Goal: Information Seeking & Learning: Compare options

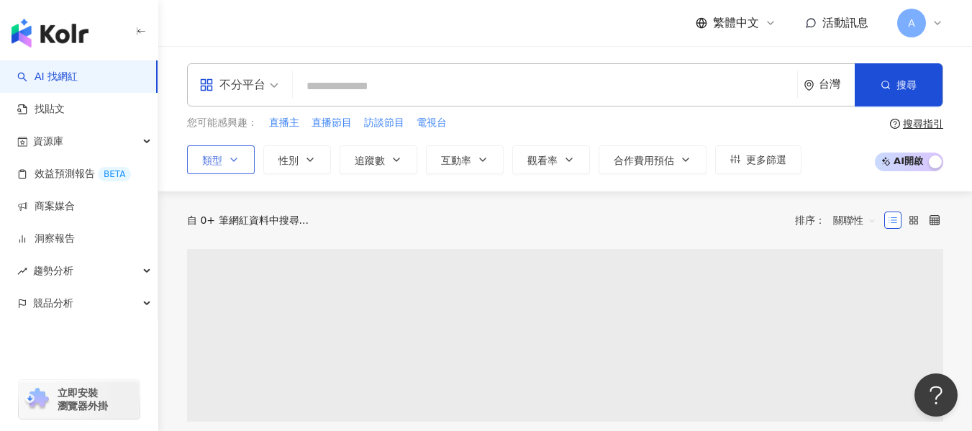
click at [237, 155] on icon "button" at bounding box center [234, 160] width 12 height 12
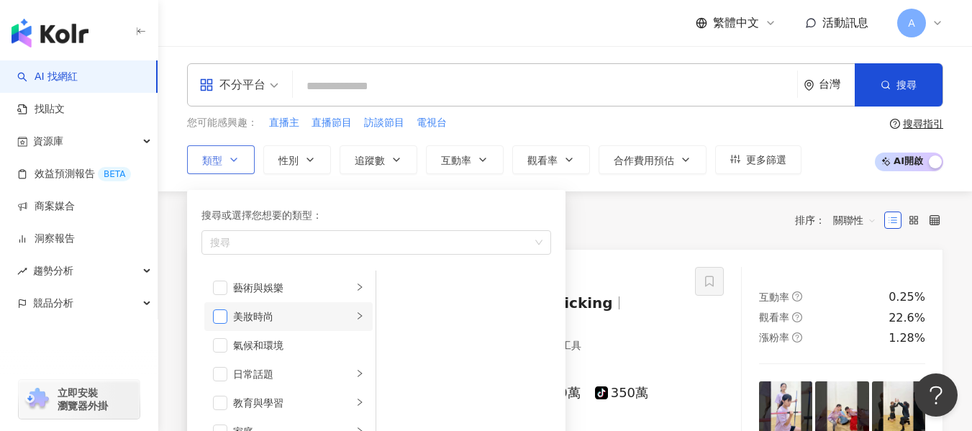
click at [215, 315] on span "button" at bounding box center [220, 316] width 14 height 14
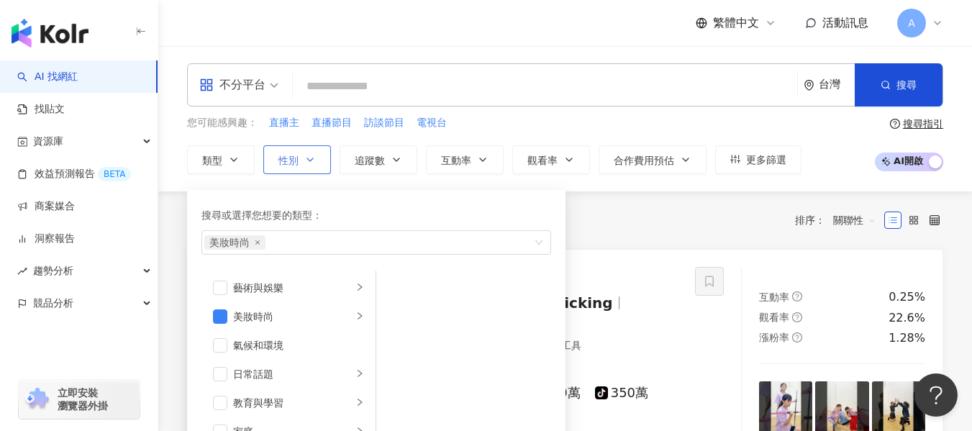
click at [288, 152] on button "性別" at bounding box center [297, 159] width 68 height 29
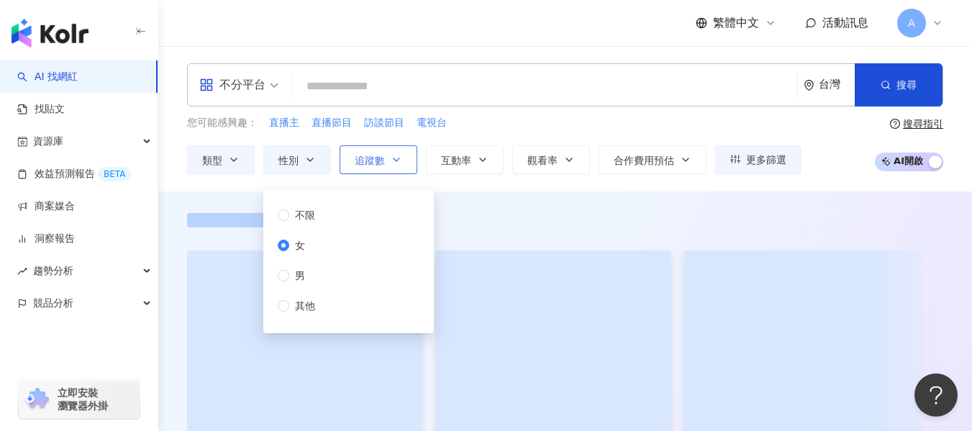
click at [378, 157] on span "追蹤數" at bounding box center [370, 161] width 30 height 12
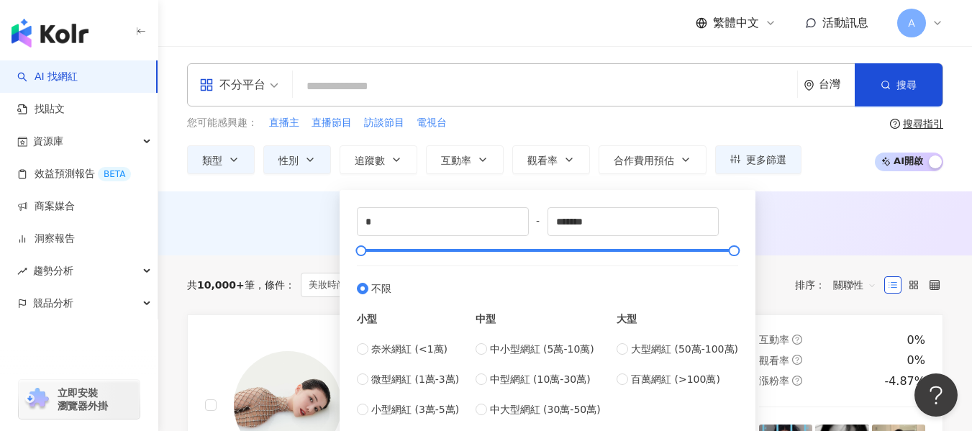
scroll to position [72, 0]
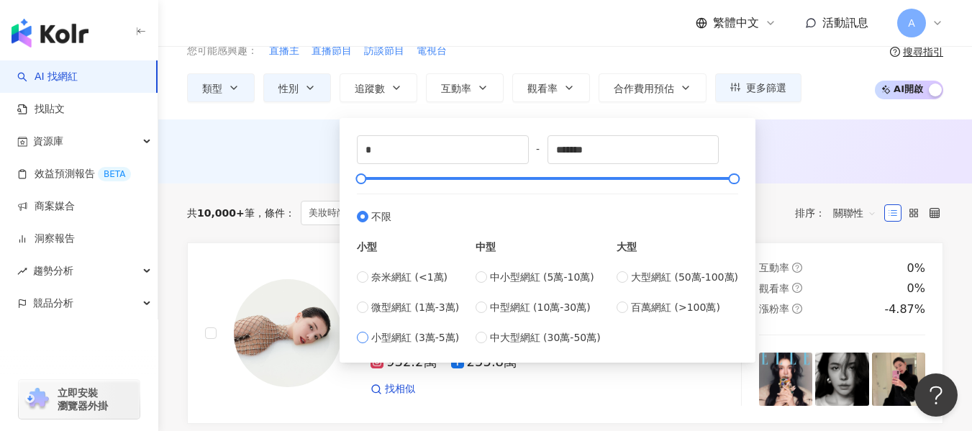
type input "*****"
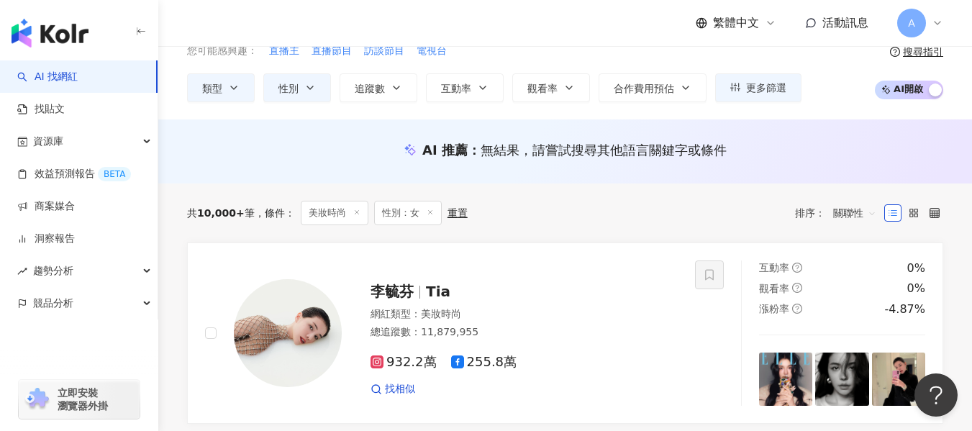
click at [842, 148] on div "AI 推薦 ： 無結果，請嘗試搜尋其他語言關鍵字或條件" at bounding box center [565, 150] width 756 height 18
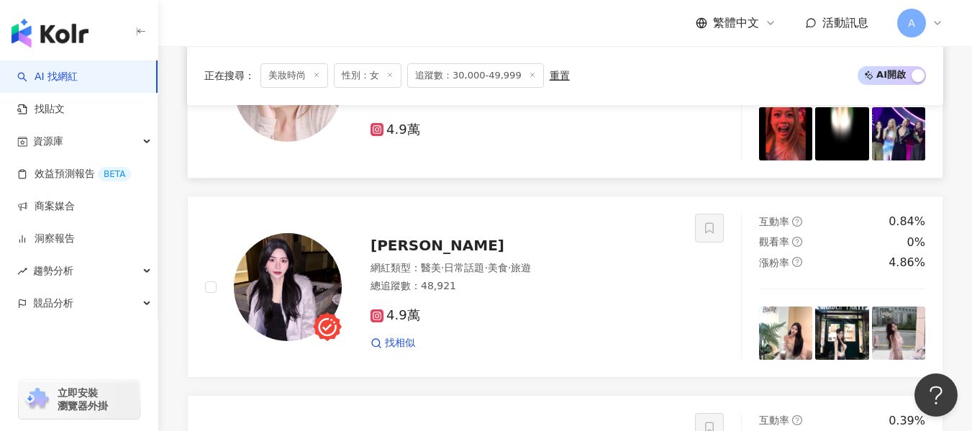
scroll to position [1870, 0]
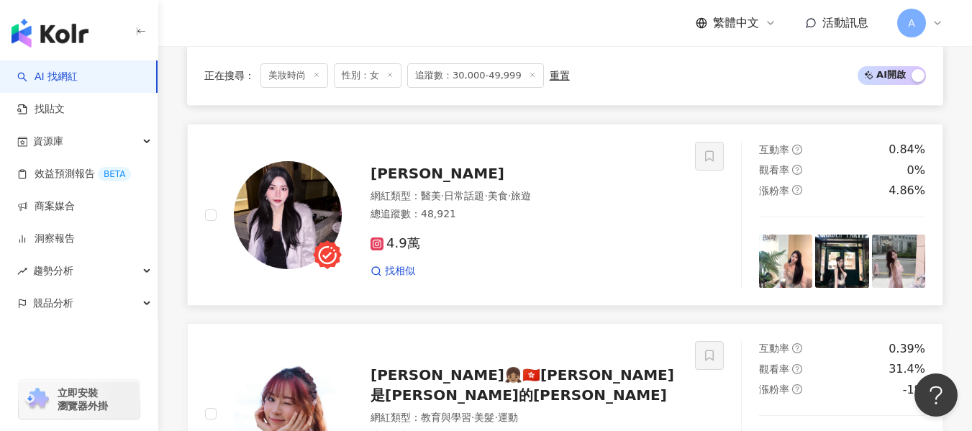
click at [490, 242] on div "4.9萬 找相似" at bounding box center [523, 250] width 307 height 53
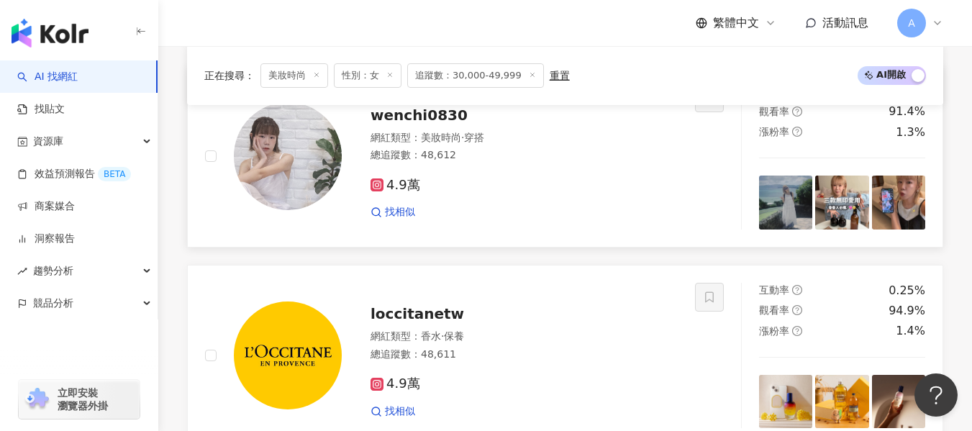
scroll to position [2445, 0]
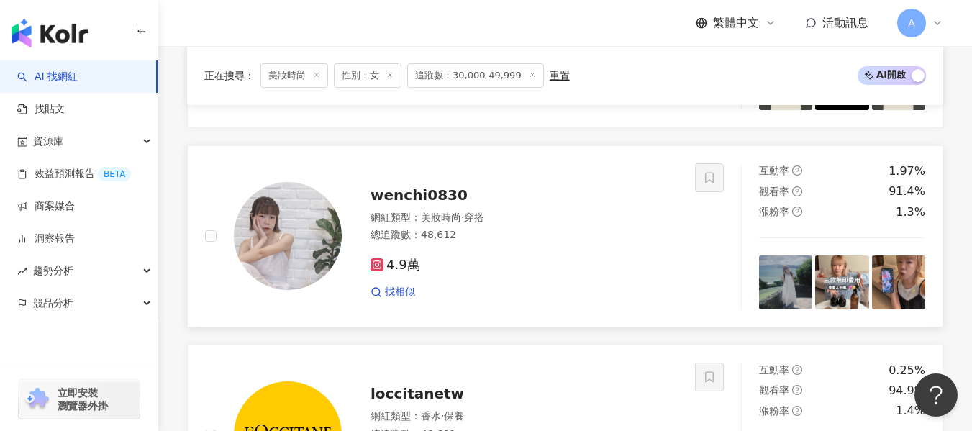
click at [549, 266] on div "4.9萬 找相似" at bounding box center [523, 272] width 307 height 53
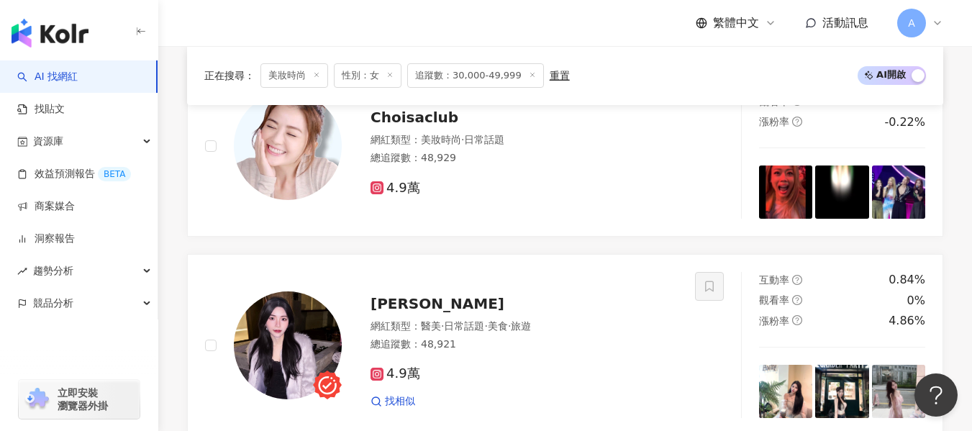
scroll to position [1582, 0]
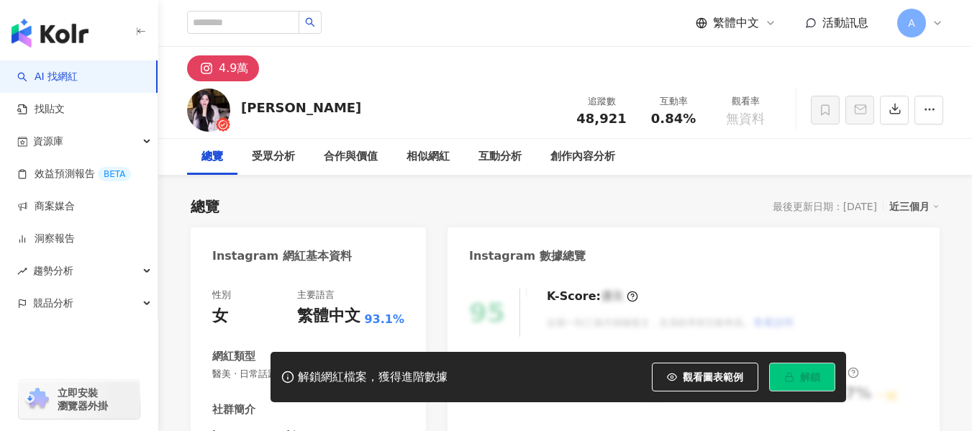
scroll to position [144, 0]
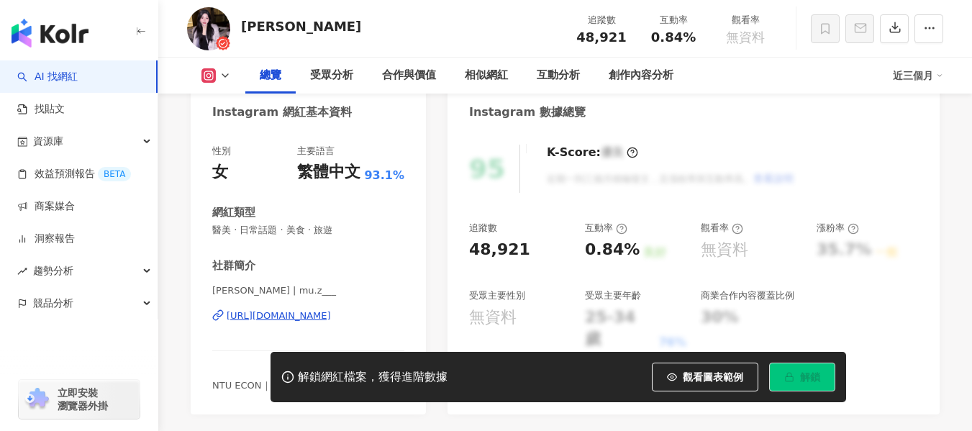
click at [299, 316] on div "https://www.instagram.com/mu.z___/" at bounding box center [279, 315] width 104 height 13
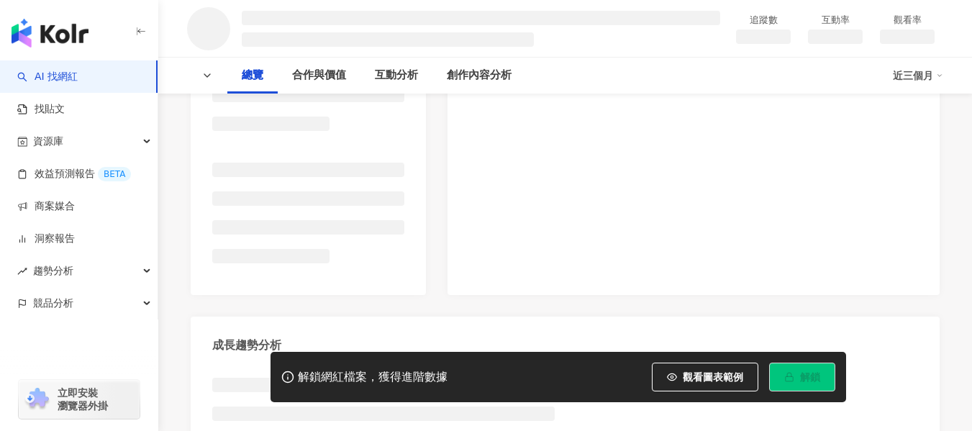
scroll to position [288, 0]
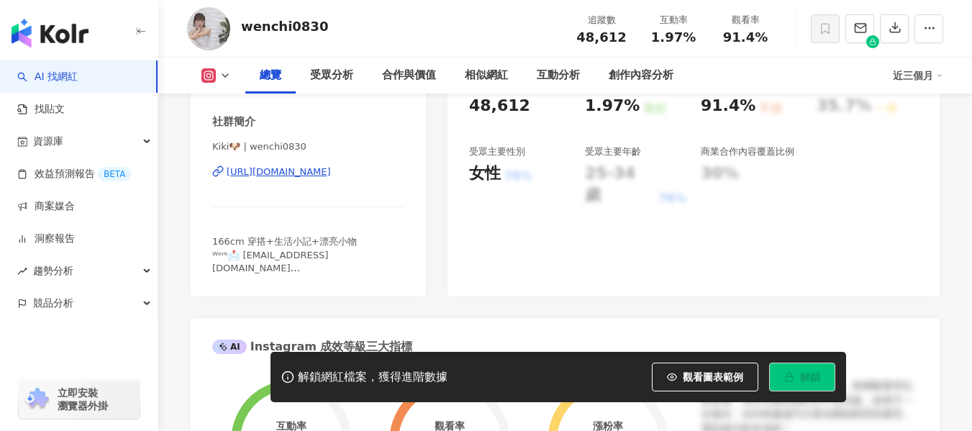
drag, startPoint x: 323, startPoint y: 219, endPoint x: 297, endPoint y: 173, distance: 52.8
click at [297, 173] on div "https://www.instagram.com/wenchi0830/" at bounding box center [279, 171] width 104 height 13
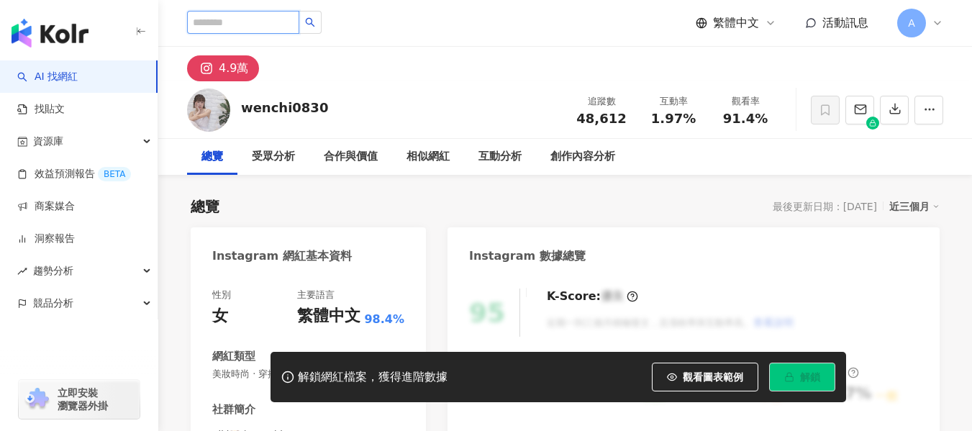
click at [264, 24] on input "search" at bounding box center [243, 22] width 112 height 23
paste input "**********"
type input "**********"
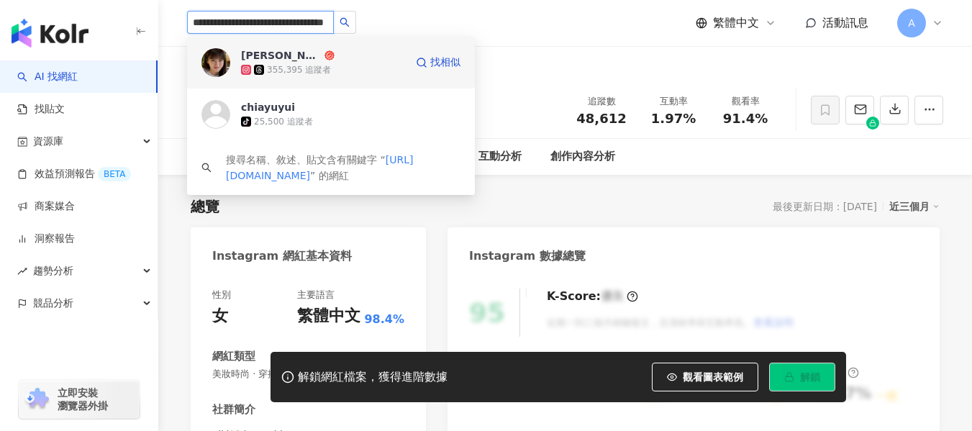
click at [294, 62] on span "Yuki" at bounding box center [287, 55] width 93 height 14
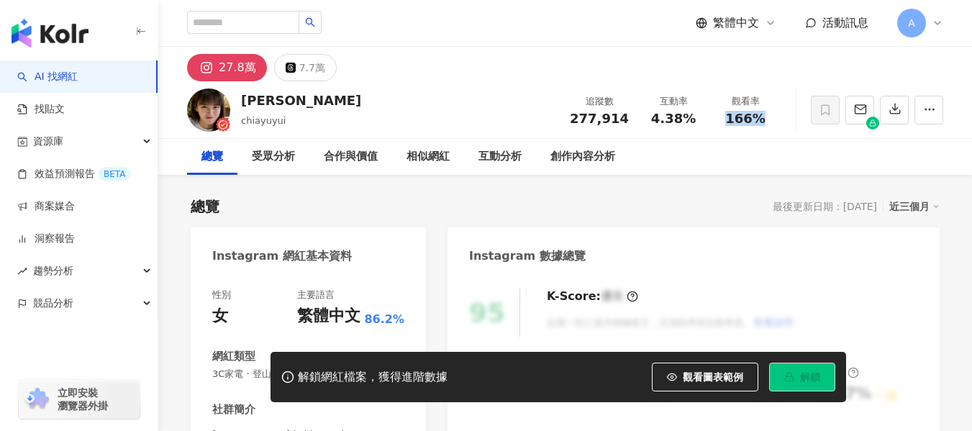
drag, startPoint x: 723, startPoint y: 119, endPoint x: 775, endPoint y: 119, distance: 52.5
click at [775, 119] on div "觀看率 166%" at bounding box center [745, 109] width 72 height 31
copy span "166%"
click at [299, 29] on input "search" at bounding box center [243, 22] width 112 height 23
paste input "**********"
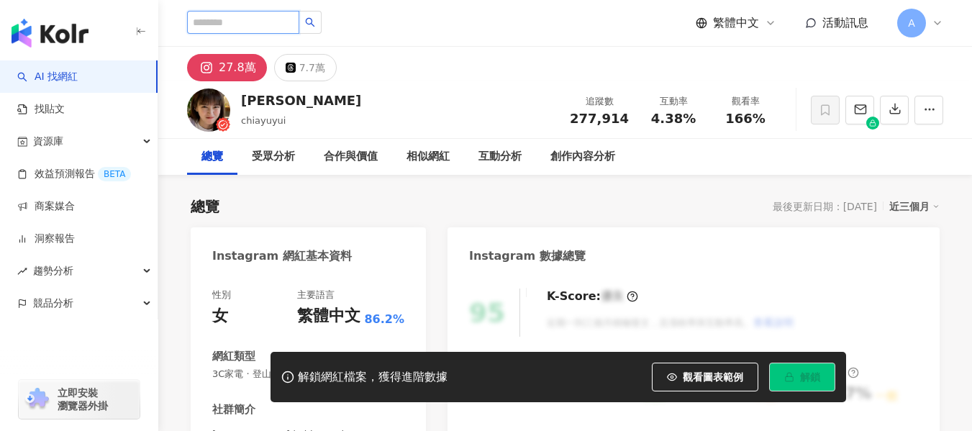
type input "**********"
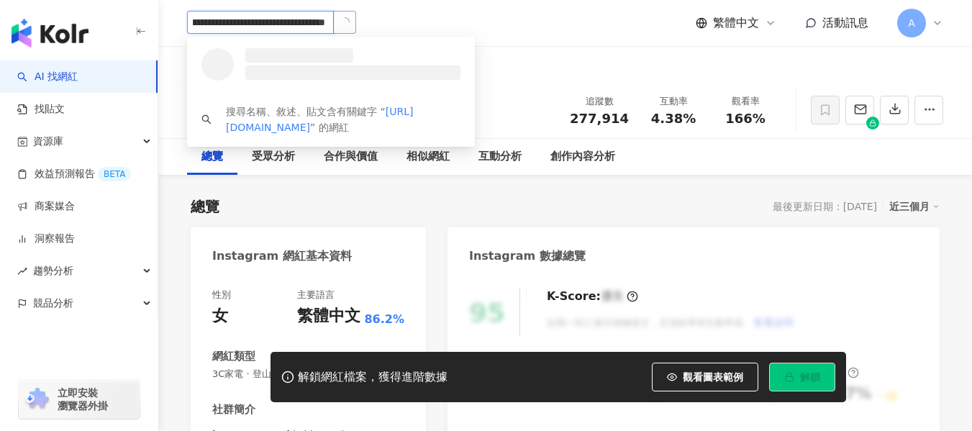
click at [347, 21] on icon "loading" at bounding box center [344, 22] width 14 height 14
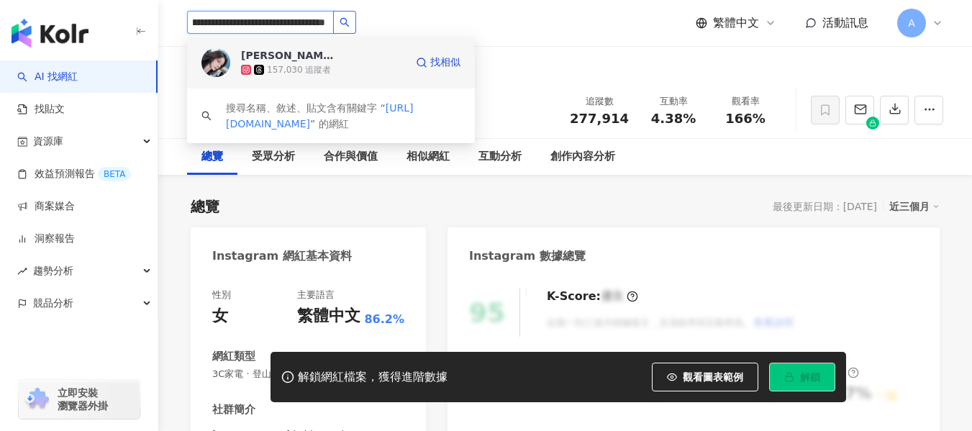
click at [273, 82] on div "蔡艾宸 157,030 追蹤者 找相似" at bounding box center [331, 63] width 288 height 52
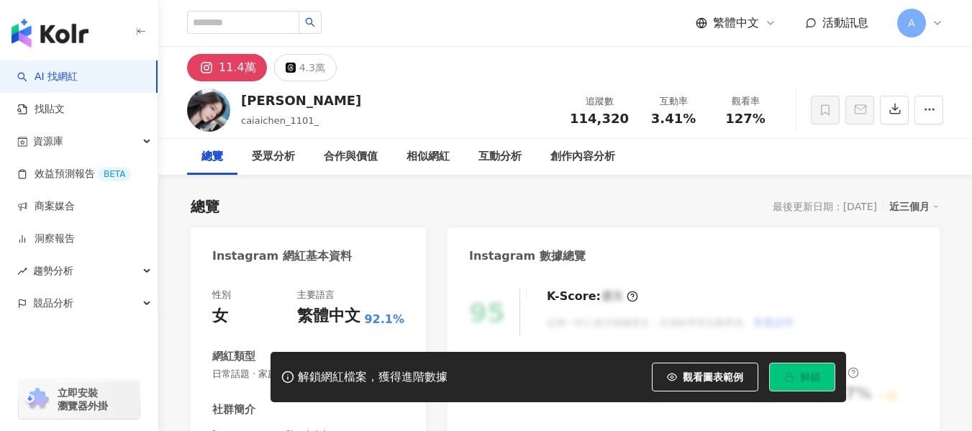
click at [697, 120] on div "3.41%" at bounding box center [673, 118] width 55 height 14
drag, startPoint x: 744, startPoint y: 120, endPoint x: 771, endPoint y: 122, distance: 27.4
click at [771, 122] on div "127%" at bounding box center [745, 118] width 55 height 14
copy span "127%"
click at [299, 29] on input "search" at bounding box center [243, 22] width 112 height 23
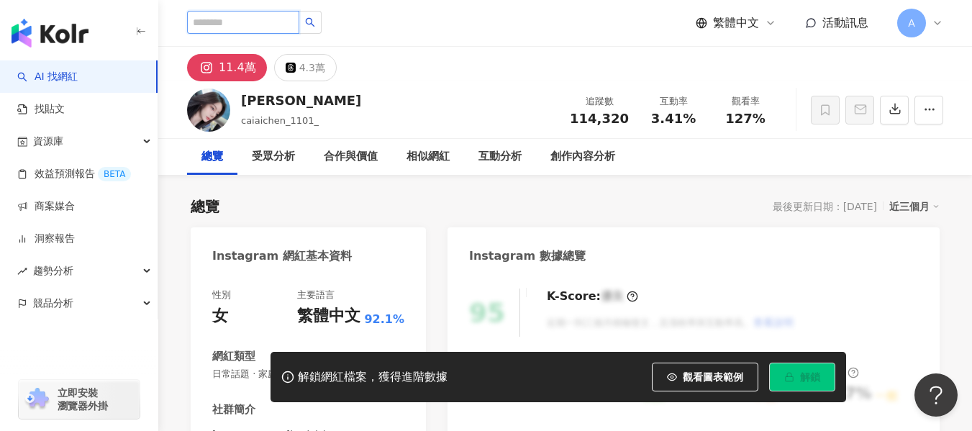
paste input "**********"
type input "**********"
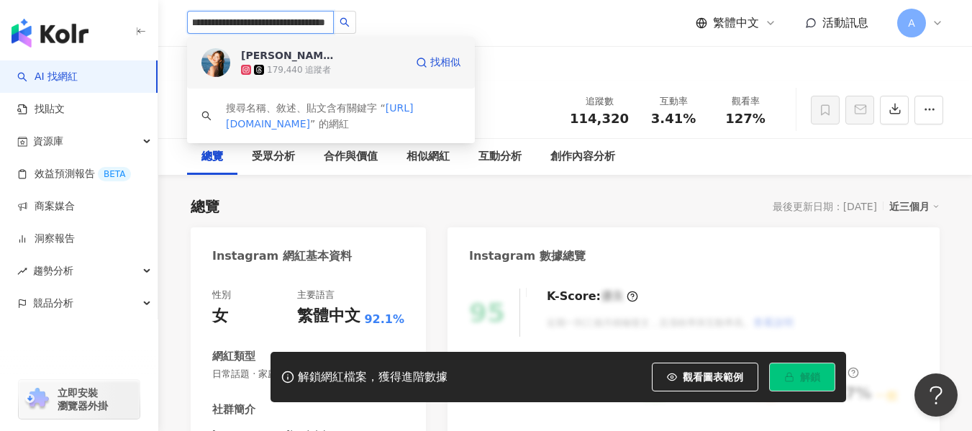
click at [291, 74] on div "179,440 追蹤者" at bounding box center [299, 70] width 64 height 12
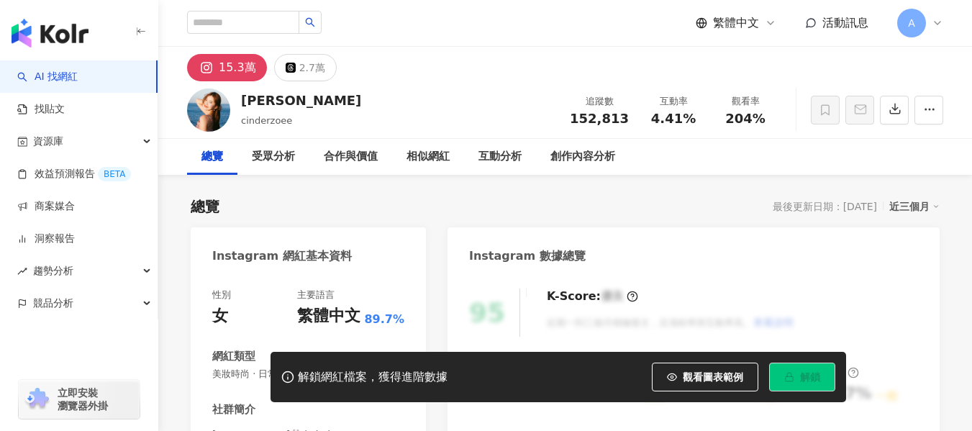
click at [708, 118] on div "互動率 4.41%" at bounding box center [673, 109] width 72 height 31
drag, startPoint x: 721, startPoint y: 116, endPoint x: 805, endPoint y: 124, distance: 83.8
click at [805, 124] on div "Zoe Hua cinderzoee 追蹤數 152,813 互動率 4.41% 觀看率 204%" at bounding box center [564, 109] width 813 height 57
copy div "204%"
click at [273, 24] on input "search" at bounding box center [243, 22] width 112 height 23
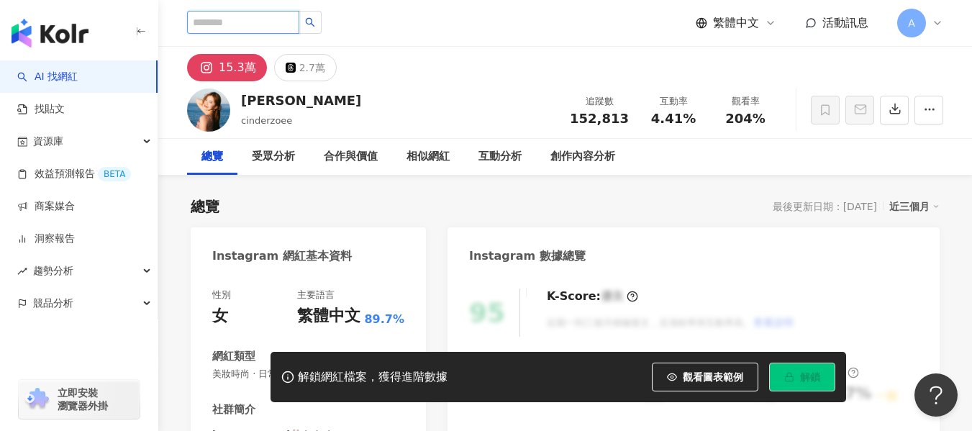
paste input "**********"
type input "**********"
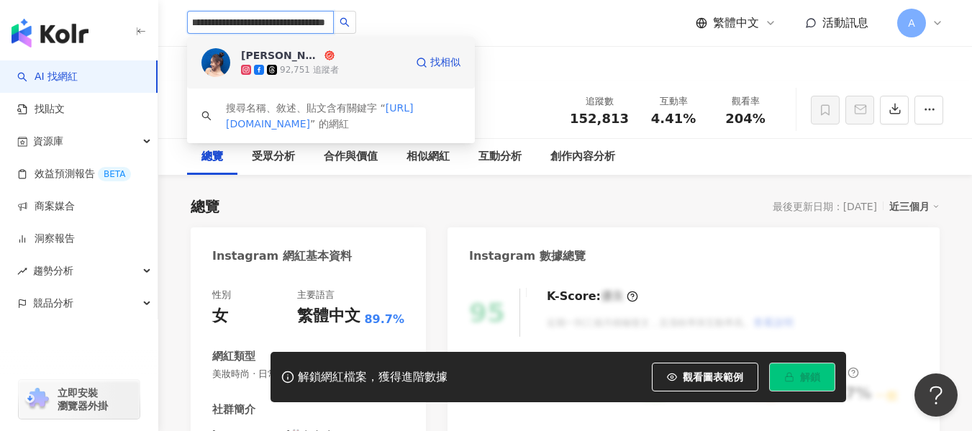
click at [242, 60] on div "趙凡萱" at bounding box center [281, 55] width 81 height 14
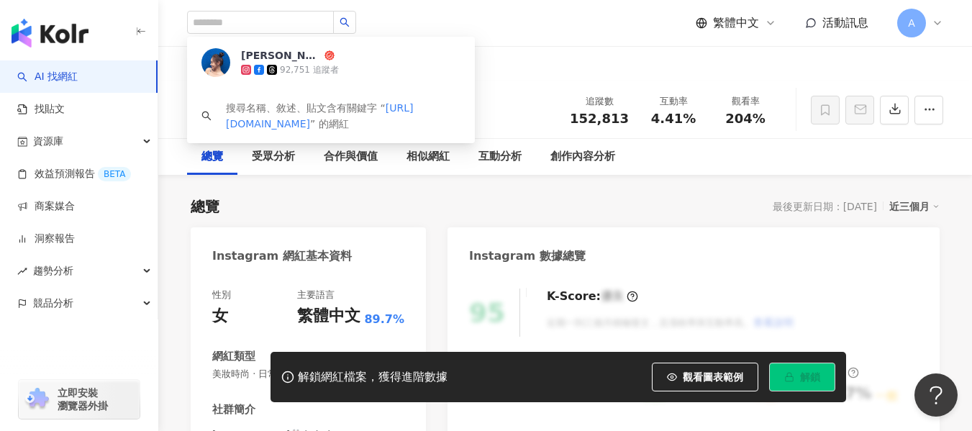
scroll to position [0, 0]
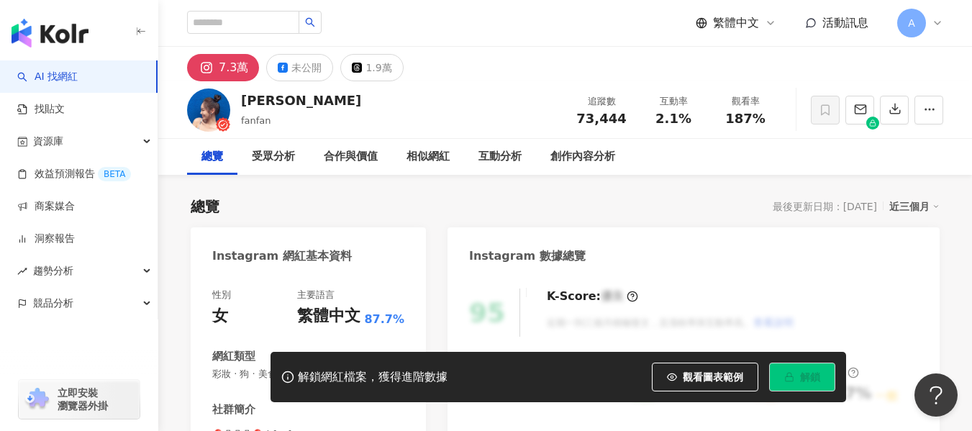
click at [698, 118] on div "2.1%" at bounding box center [673, 118] width 55 height 14
drag, startPoint x: 721, startPoint y: 120, endPoint x: 772, endPoint y: 126, distance: 51.4
click at [772, 126] on div "追蹤數 73,444 互動率 2.1% 觀看率 187%" at bounding box center [673, 109] width 216 height 42
click at [288, 20] on input "search" at bounding box center [243, 22] width 112 height 23
paste input "**********"
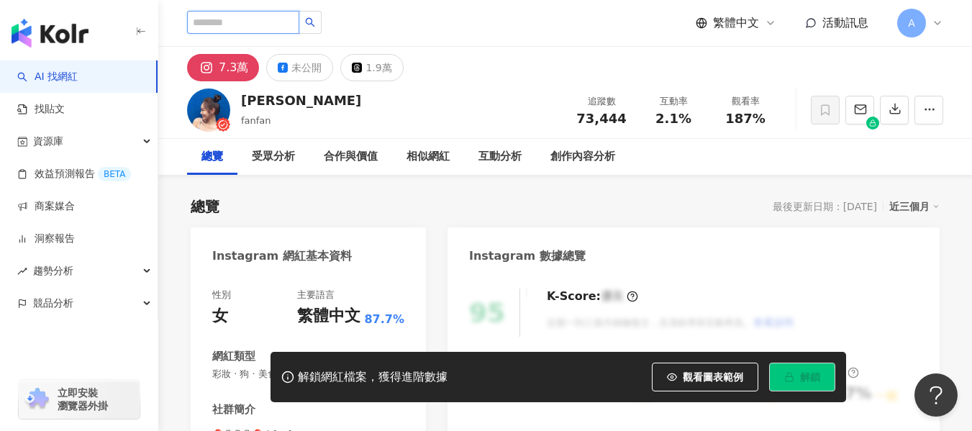
type input "**********"
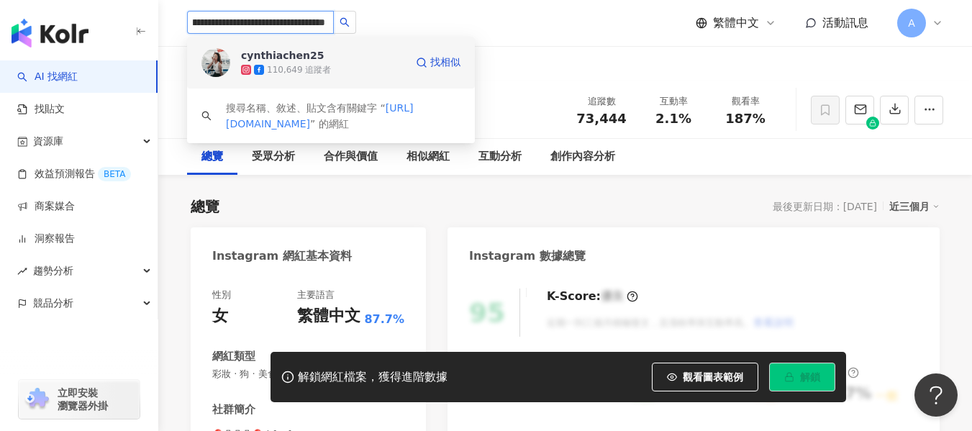
click at [308, 70] on div "110,649 追蹤者" at bounding box center [299, 70] width 64 height 12
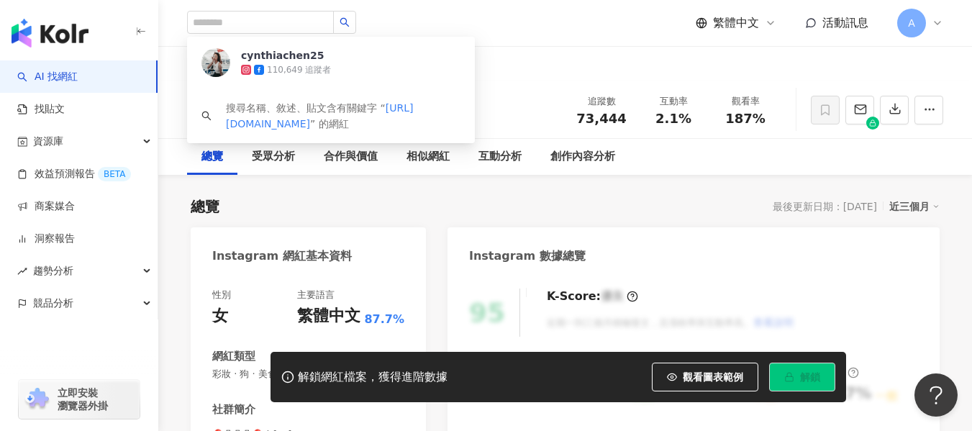
scroll to position [0, 0]
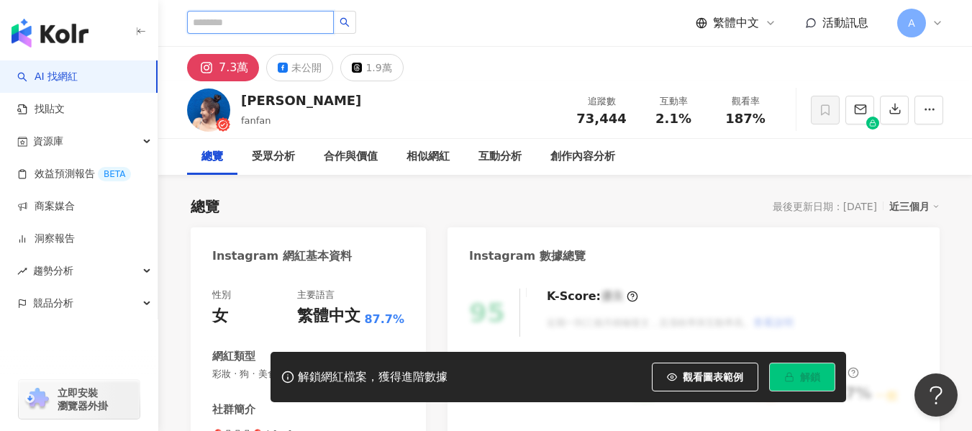
click at [260, 17] on input "search" at bounding box center [260, 22] width 147 height 23
click at [255, 24] on input "search" at bounding box center [260, 22] width 147 height 23
paste input "**********"
type input "**********"
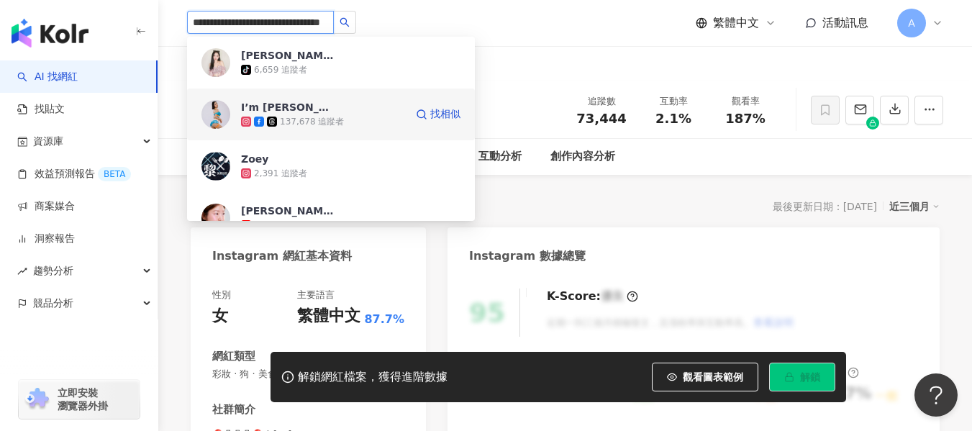
click at [326, 114] on div "137,678 追蹤者" at bounding box center [323, 121] width 164 height 14
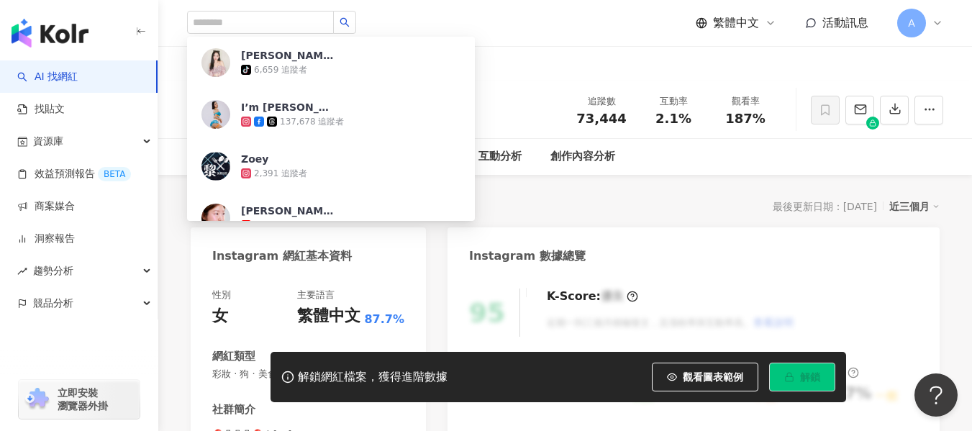
scroll to position [0, 0]
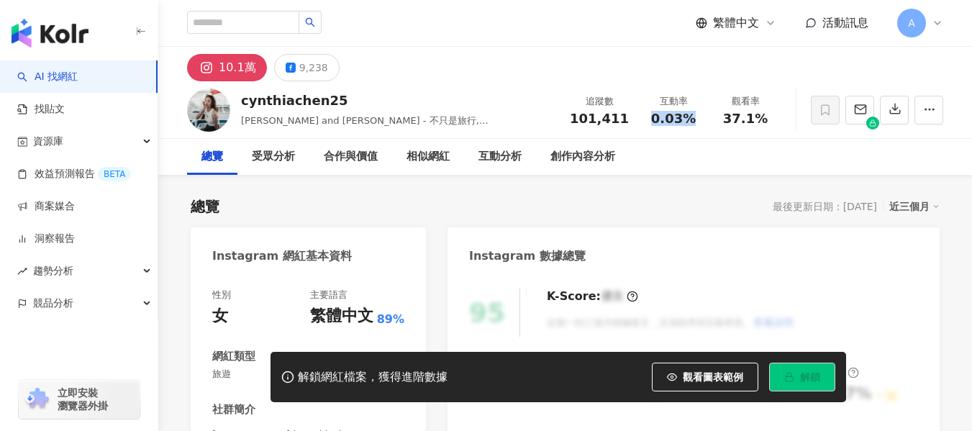
drag, startPoint x: 649, startPoint y: 123, endPoint x: 702, endPoint y: 121, distance: 52.5
click at [702, 121] on div "互動率 0.03%" at bounding box center [673, 109] width 72 height 31
copy span "0.03%"
drag, startPoint x: 721, startPoint y: 126, endPoint x: 774, endPoint y: 122, distance: 53.3
click at [774, 122] on div "追蹤數 101,411 互動率 0.03% 觀看率 37.1%" at bounding box center [671, 109] width 220 height 42
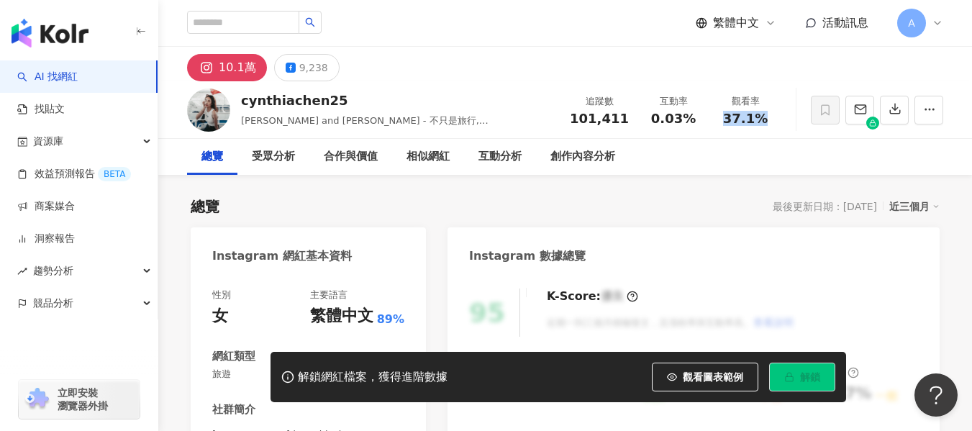
copy span "37.1%"
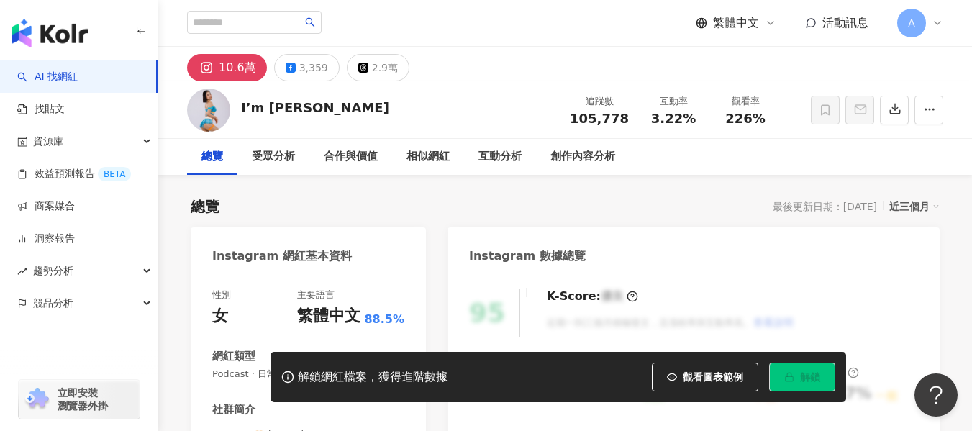
drag, startPoint x: 651, startPoint y: 122, endPoint x: 705, endPoint y: 122, distance: 53.9
click at [700, 124] on div "3.22%" at bounding box center [673, 118] width 55 height 14
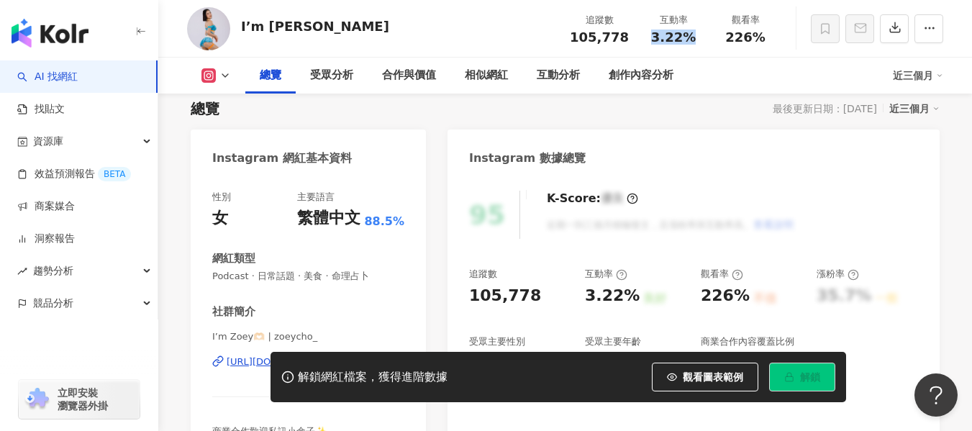
scroll to position [72, 0]
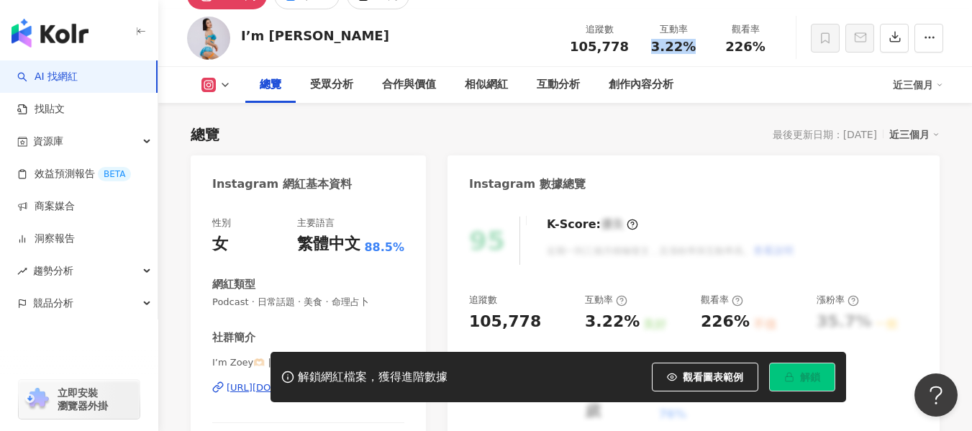
copy span "3.22%"
drag, startPoint x: 723, startPoint y: 47, endPoint x: 774, endPoint y: 53, distance: 51.4
click at [774, 53] on div "觀看率 226%" at bounding box center [745, 37] width 72 height 31
copy span "226%"
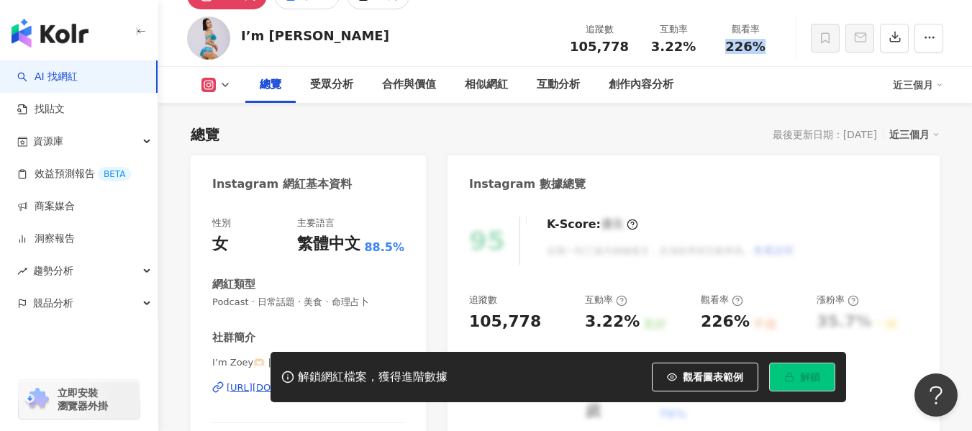
paste input "**********"
type input "**********"
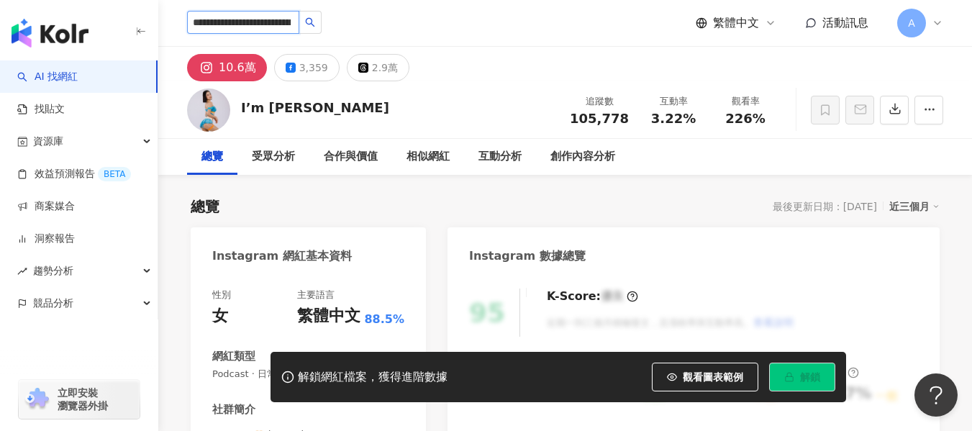
scroll to position [0, 38]
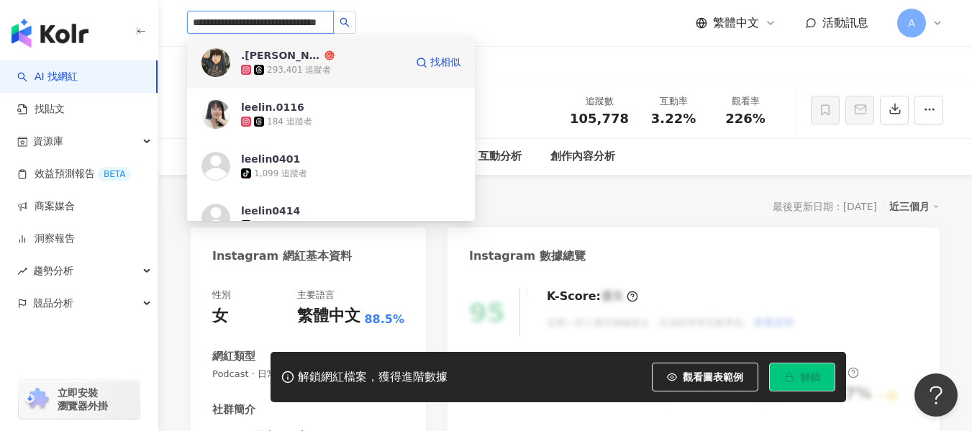
click at [308, 74] on div "293,401 追蹤者" at bounding box center [299, 70] width 64 height 12
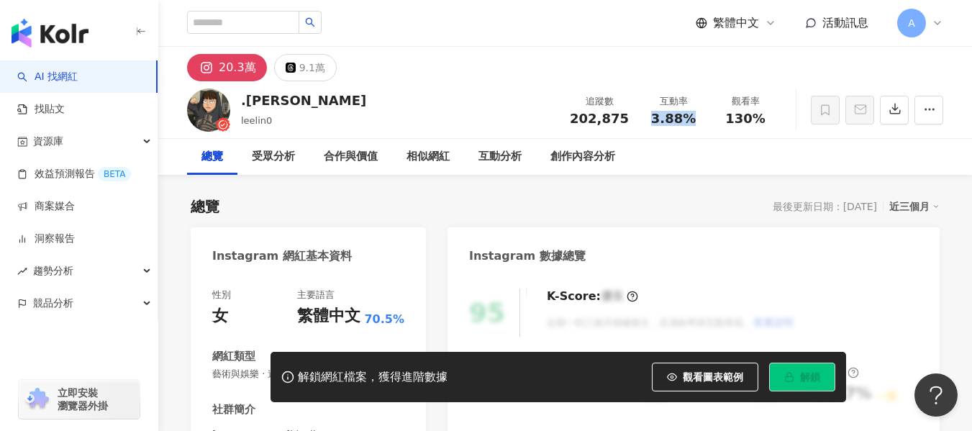
drag, startPoint x: 666, startPoint y: 119, endPoint x: 697, endPoint y: 120, distance: 31.0
click at [697, 120] on div "3.88%" at bounding box center [673, 118] width 55 height 14
drag, startPoint x: 725, startPoint y: 119, endPoint x: 773, endPoint y: 123, distance: 48.4
click at [773, 123] on div "觀看率 130%" at bounding box center [745, 109] width 72 height 31
copy span "130%"
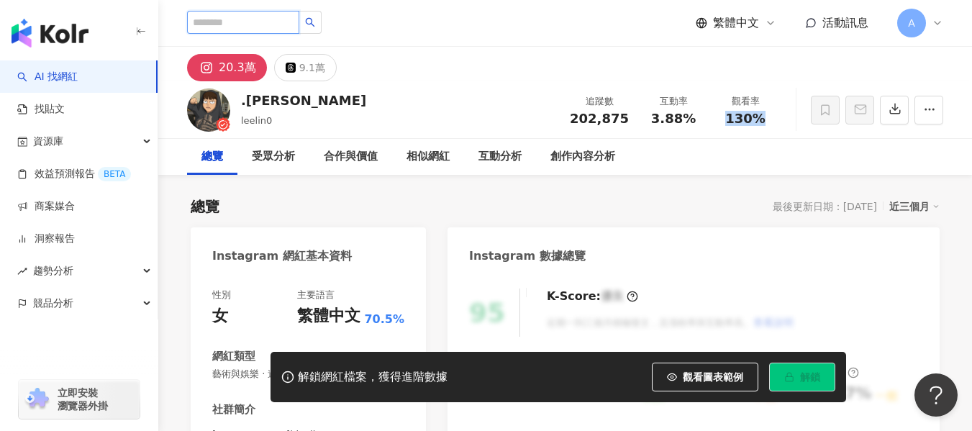
click at [281, 21] on input "search" at bounding box center [243, 22] width 112 height 23
paste input "**********"
type input "**********"
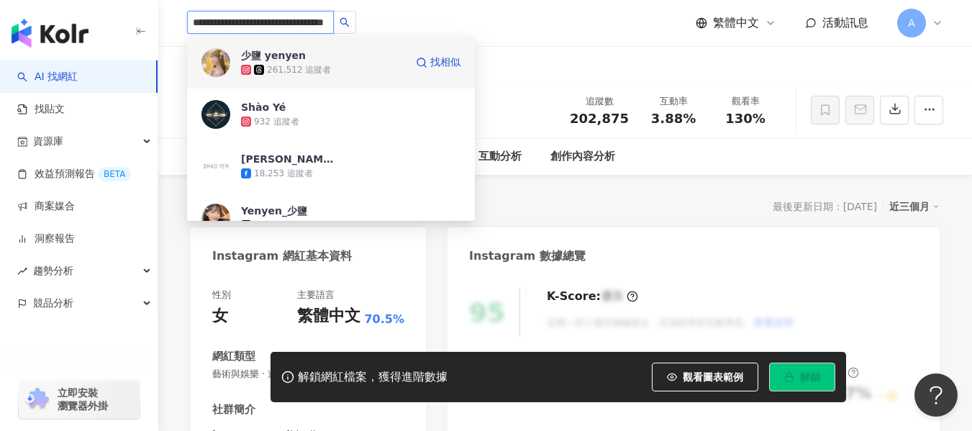
click at [340, 54] on div "少鹽 yenyen 261,512 追蹤者" at bounding box center [323, 62] width 164 height 29
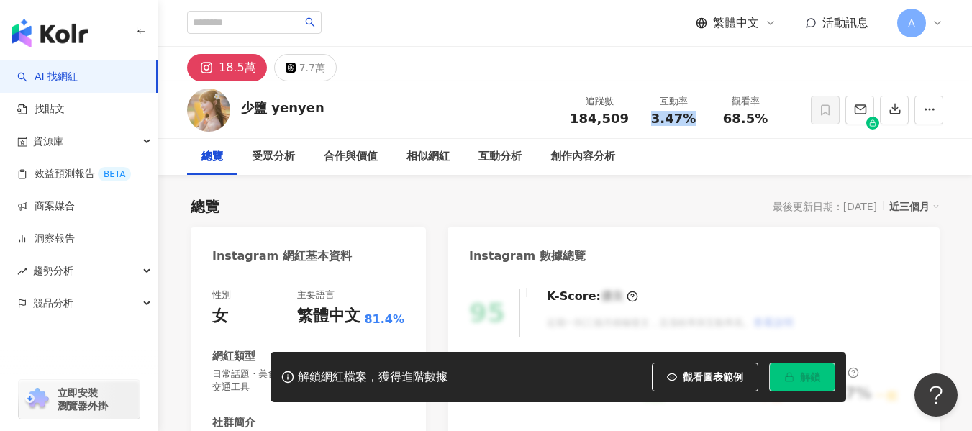
drag, startPoint x: 650, startPoint y: 122, endPoint x: 694, endPoint y: 122, distance: 43.9
click at [694, 122] on div "3.47%" at bounding box center [673, 118] width 55 height 14
copy span "3.47%"
drag, startPoint x: 723, startPoint y: 120, endPoint x: 762, endPoint y: 122, distance: 38.2
click at [762, 122] on div "68.5%" at bounding box center [745, 118] width 55 height 14
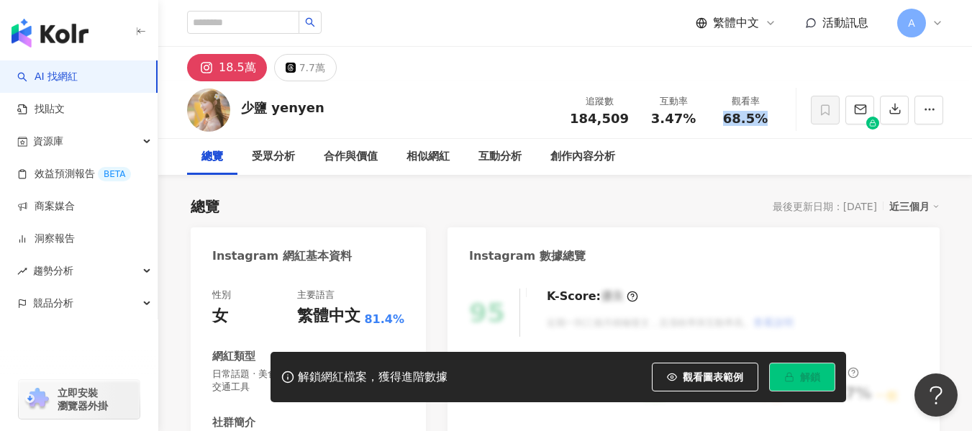
copy span "68.5%"
